Goal: Find specific page/section: Find specific page/section

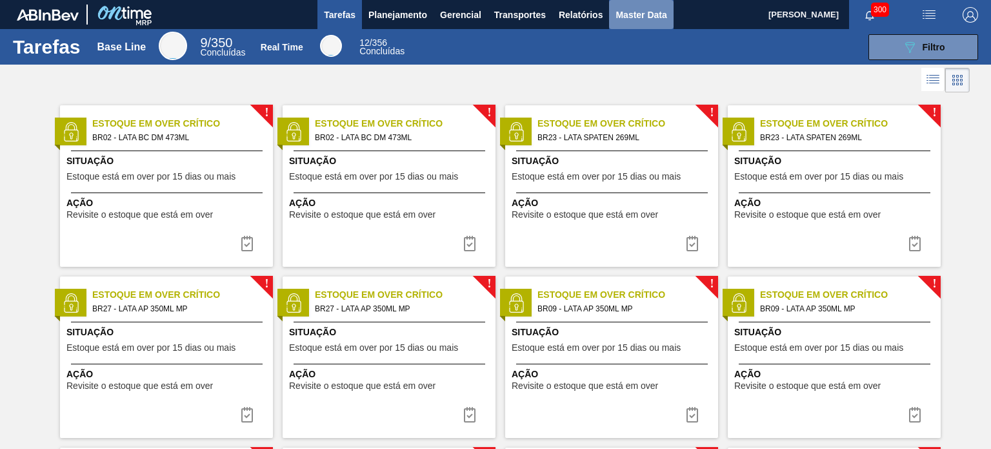
click at [620, 9] on span "Master Data" at bounding box center [641, 14] width 51 height 15
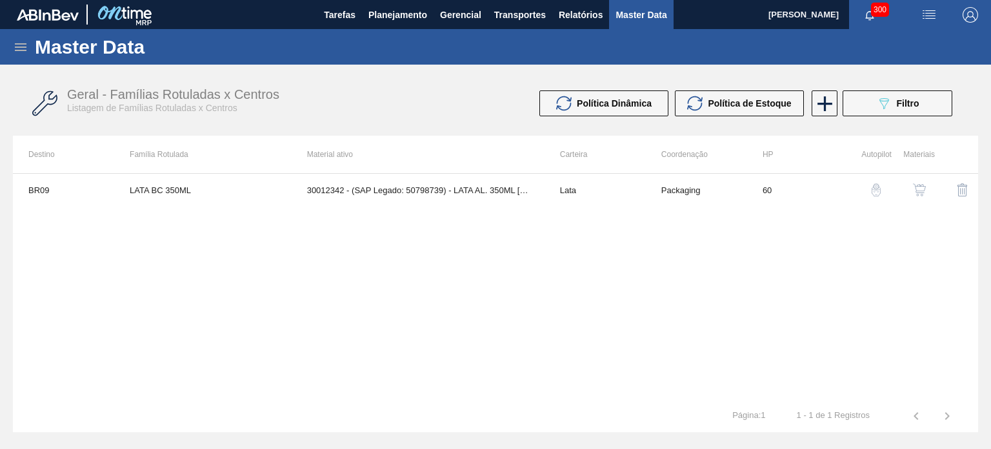
click at [18, 45] on icon at bounding box center [20, 46] width 15 height 15
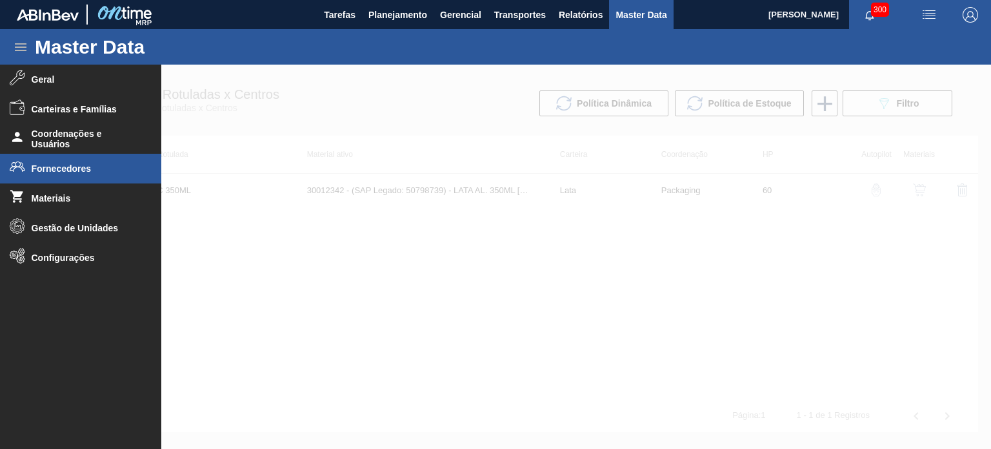
click at [59, 177] on li "Fornecedores" at bounding box center [80, 169] width 161 height 30
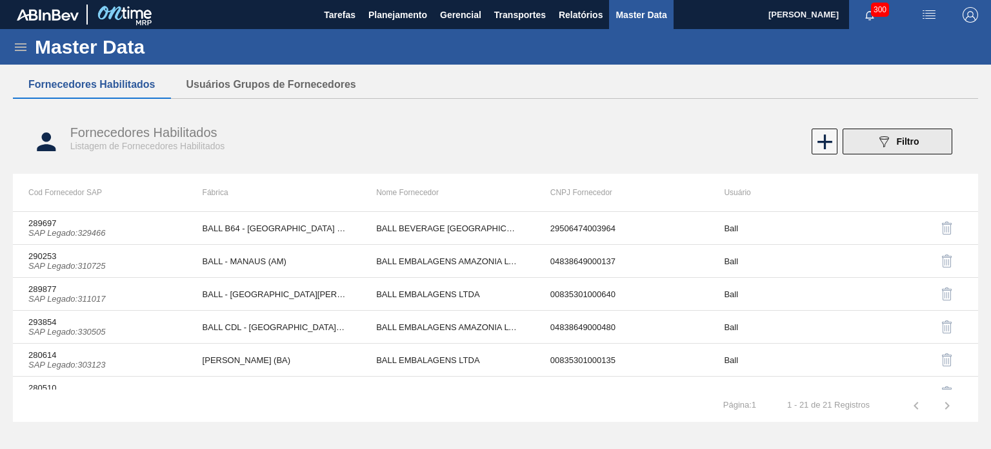
click at [882, 139] on icon "089F7B8B-B2A5-4AFE-B5C0-19BA573D28AC" at bounding box center [883, 141] width 15 height 15
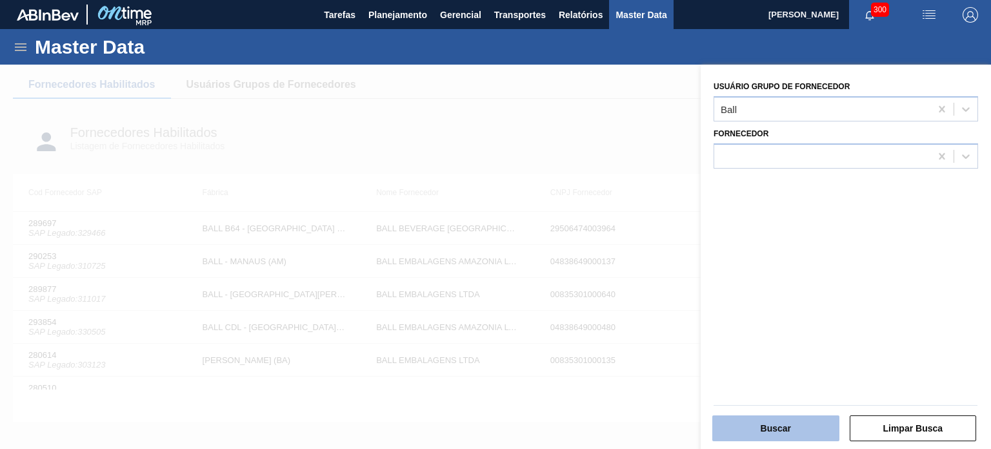
click at [773, 420] on button "Buscar" at bounding box center [775, 428] width 127 height 26
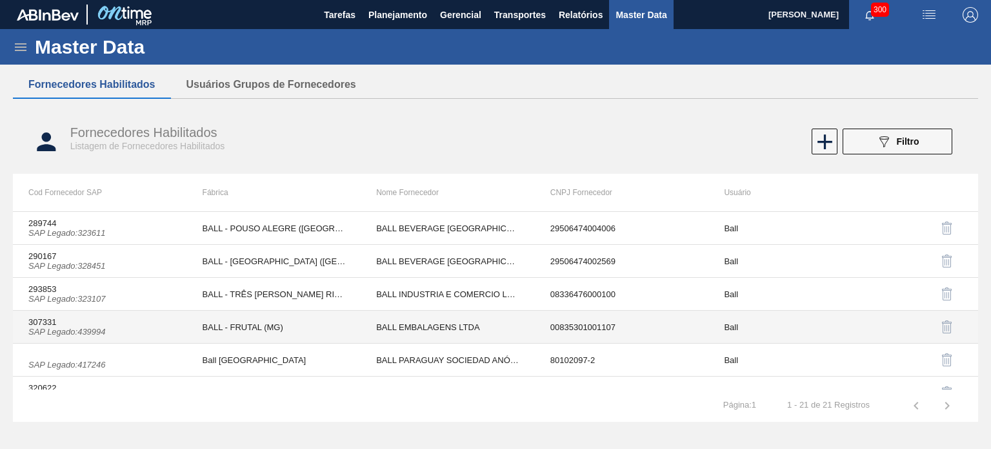
scroll to position [403, 0]
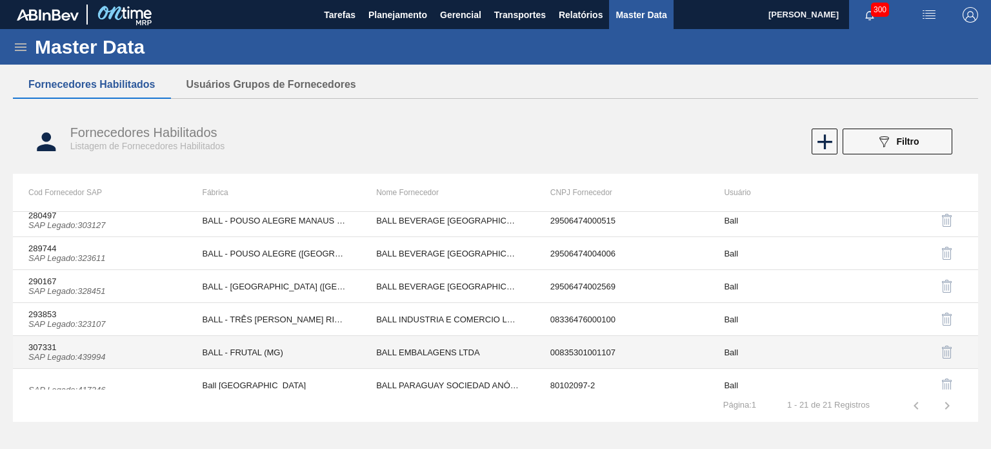
click at [74, 347] on td "307331 SAP Legado : 439994" at bounding box center [100, 352] width 174 height 33
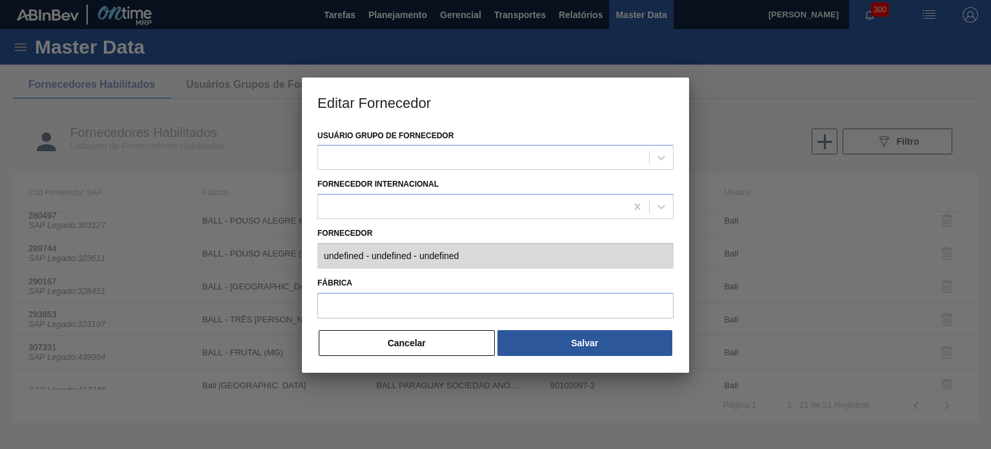
type input "307331 (SAP Legado: 439994) - BALL EMBALAGENS LTDA - 00835301001107"
type input "BALL - FRUTAL (MG)"
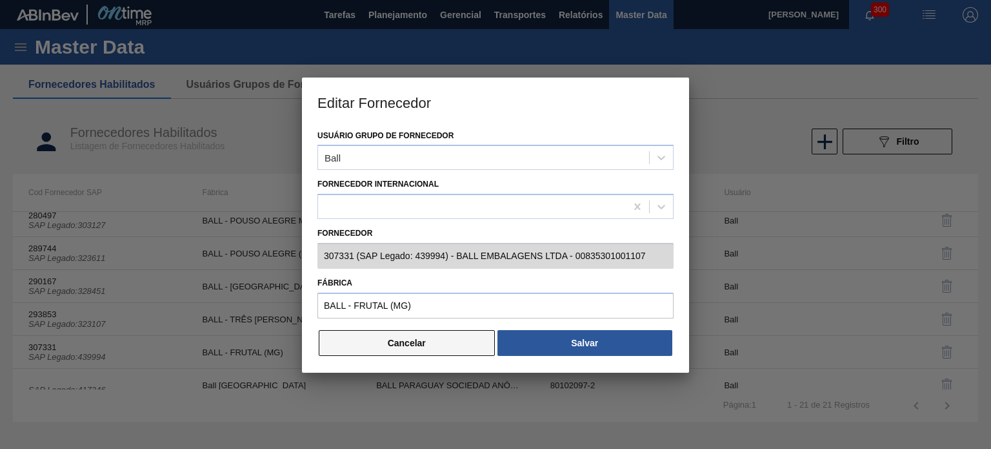
click at [429, 348] on button "Cancelar" at bounding box center [407, 343] width 176 height 26
